Goal: Transaction & Acquisition: Purchase product/service

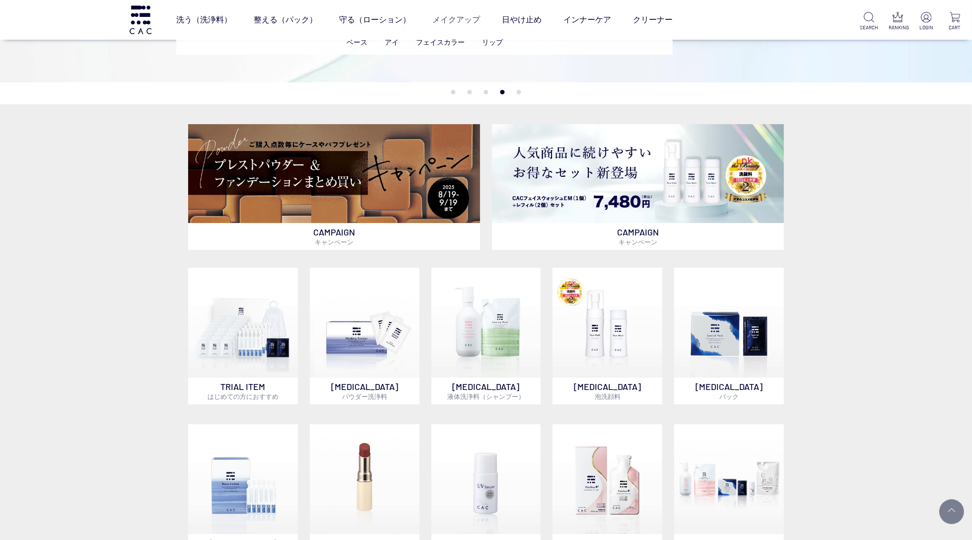
scroll to position [290, 0]
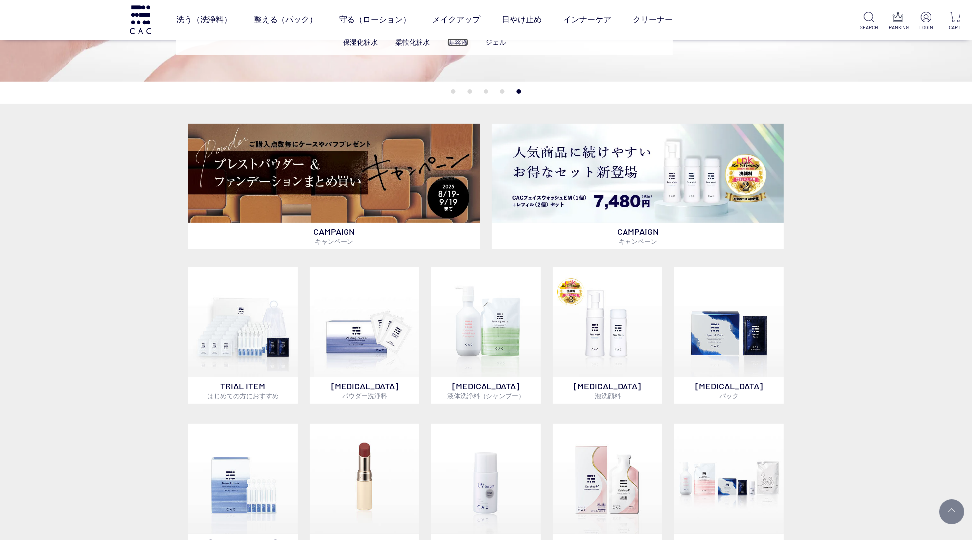
click at [456, 41] on link "美容液" at bounding box center [457, 42] width 21 height 8
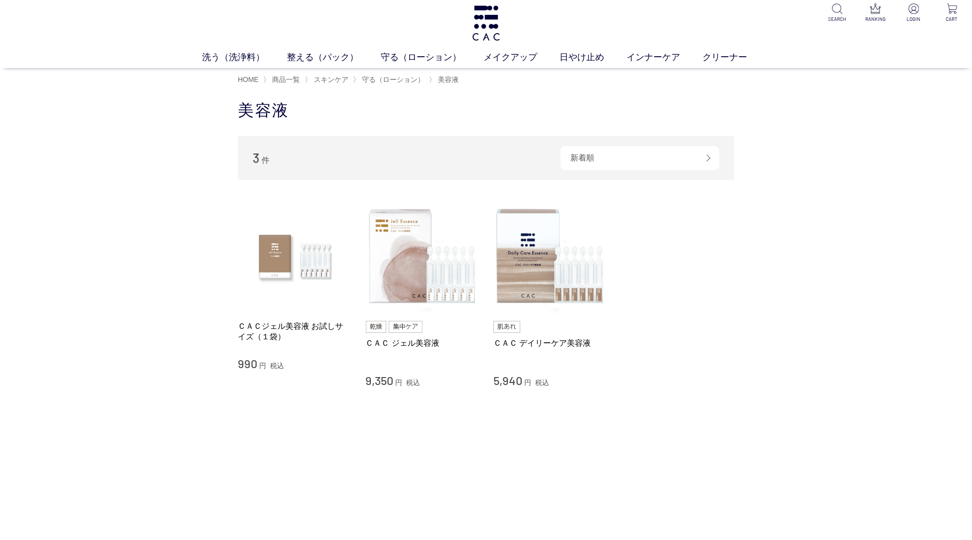
scroll to position [1, 0]
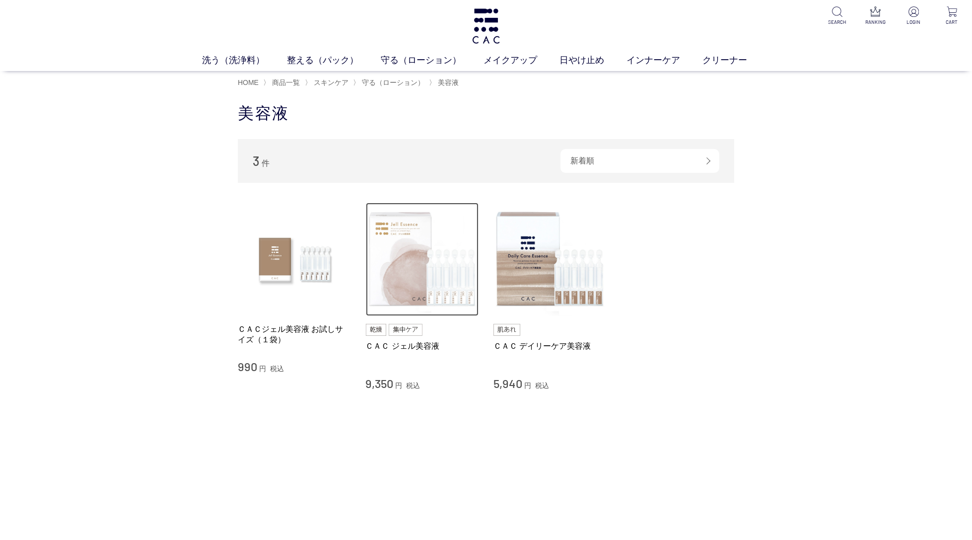
click at [414, 269] on img at bounding box center [422, 259] width 113 height 113
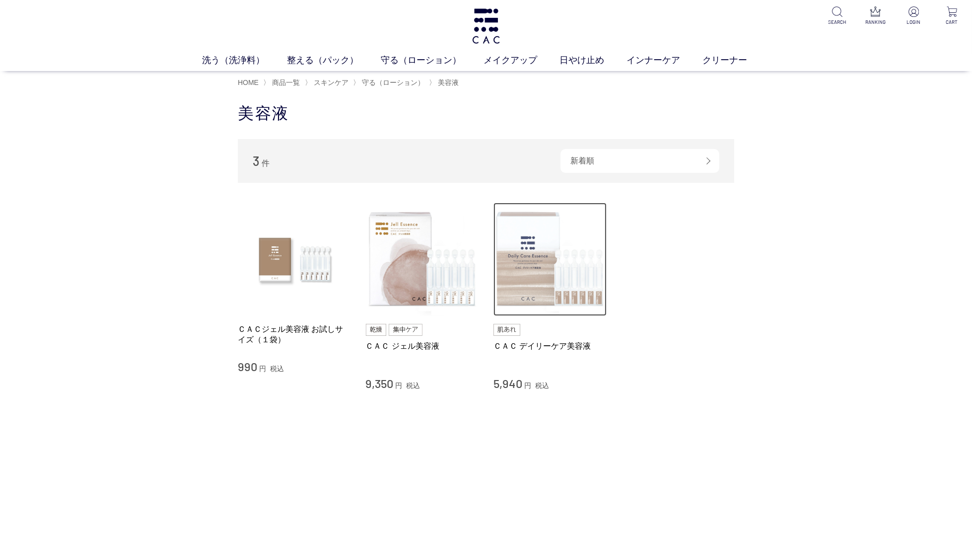
click at [536, 244] on img at bounding box center [549, 259] width 113 height 113
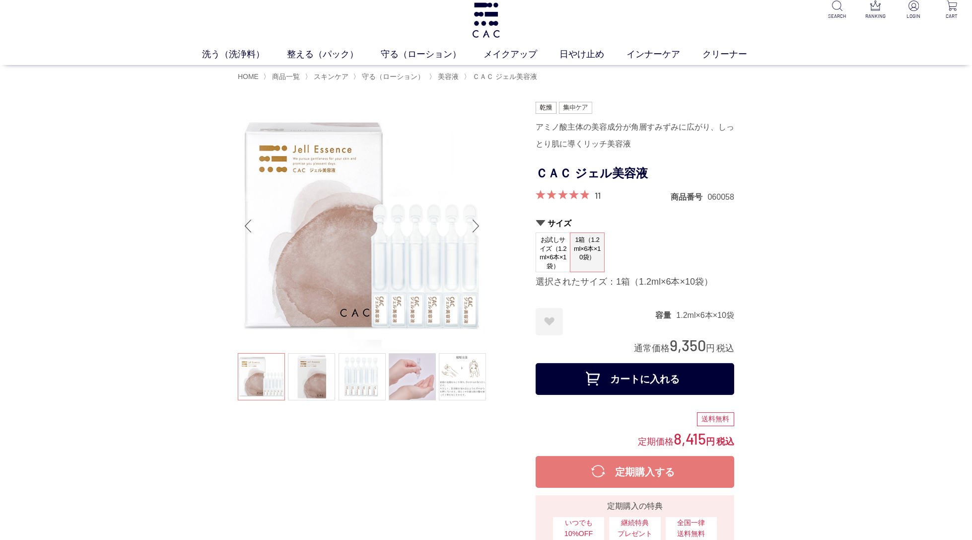
scroll to position [10, 0]
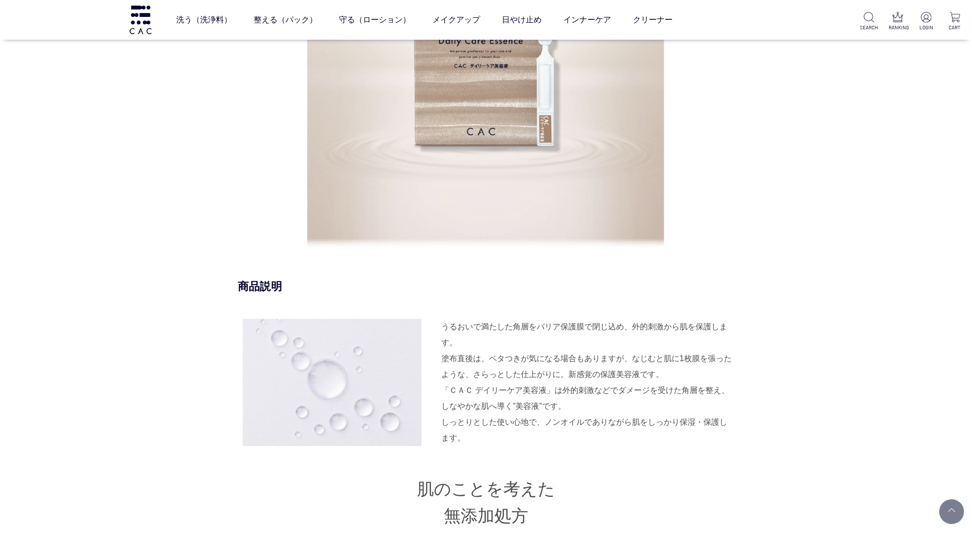
scroll to position [911, 0]
